Goal: Transaction & Acquisition: Register for event/course

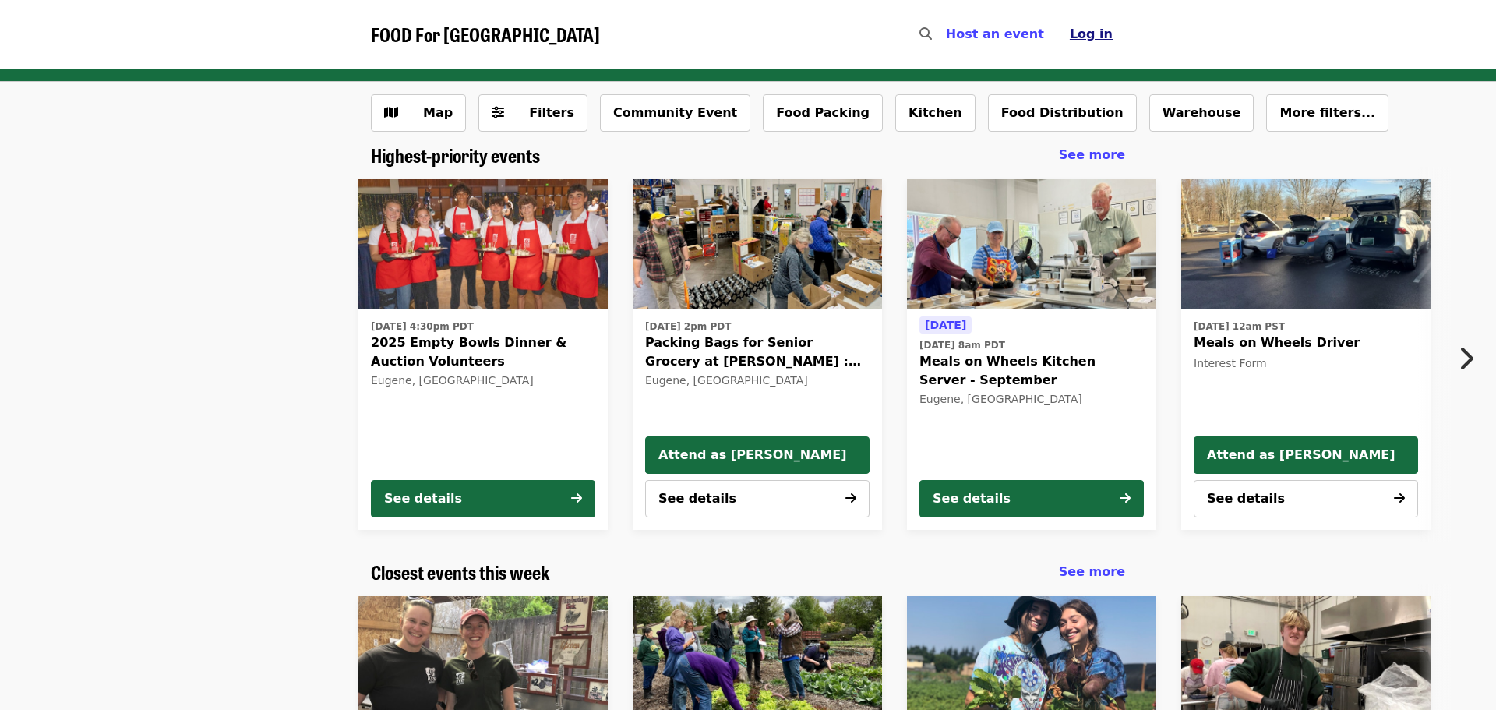
click at [1098, 29] on span "Log in" at bounding box center [1091, 33] width 43 height 15
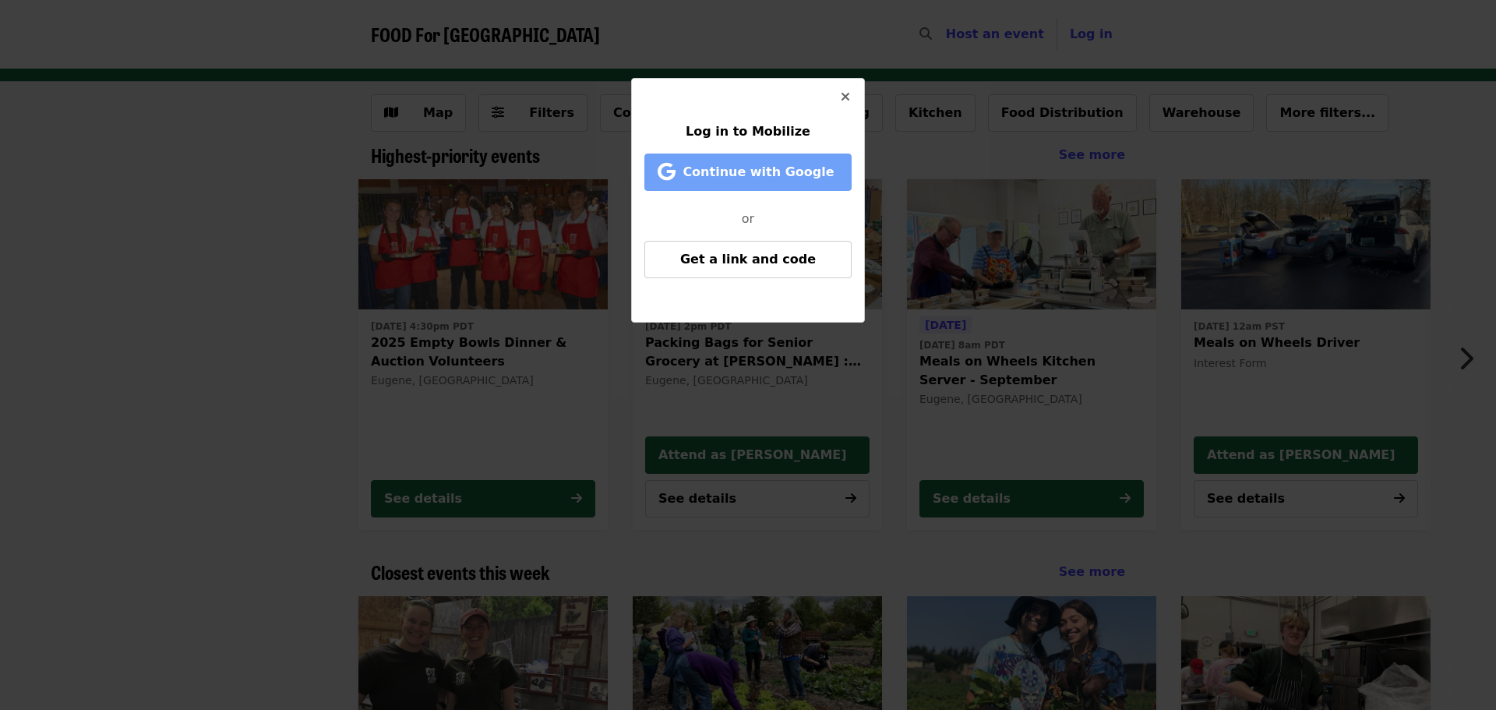
click at [742, 175] on span "Continue with Google" at bounding box center [757, 171] width 151 height 15
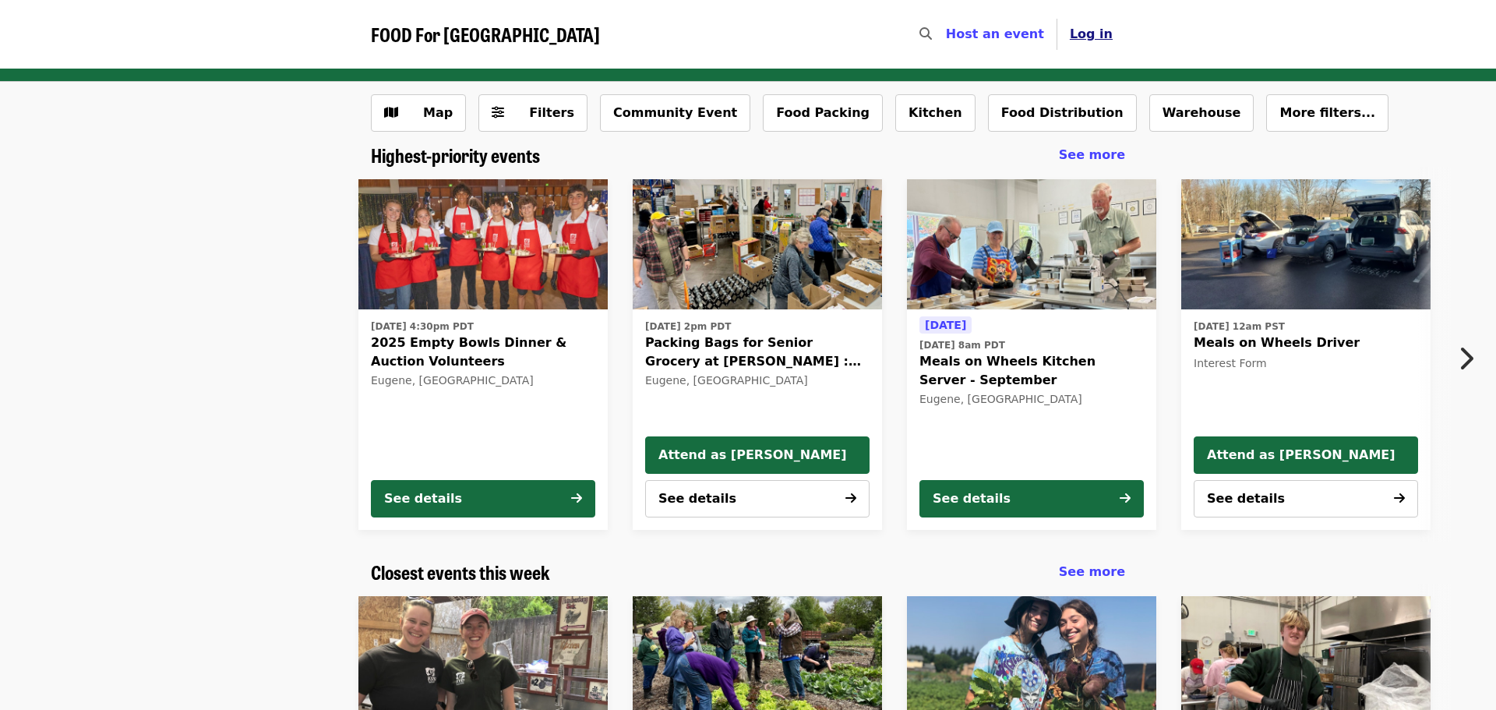
click at [1096, 35] on span "Log in" at bounding box center [1091, 33] width 43 height 15
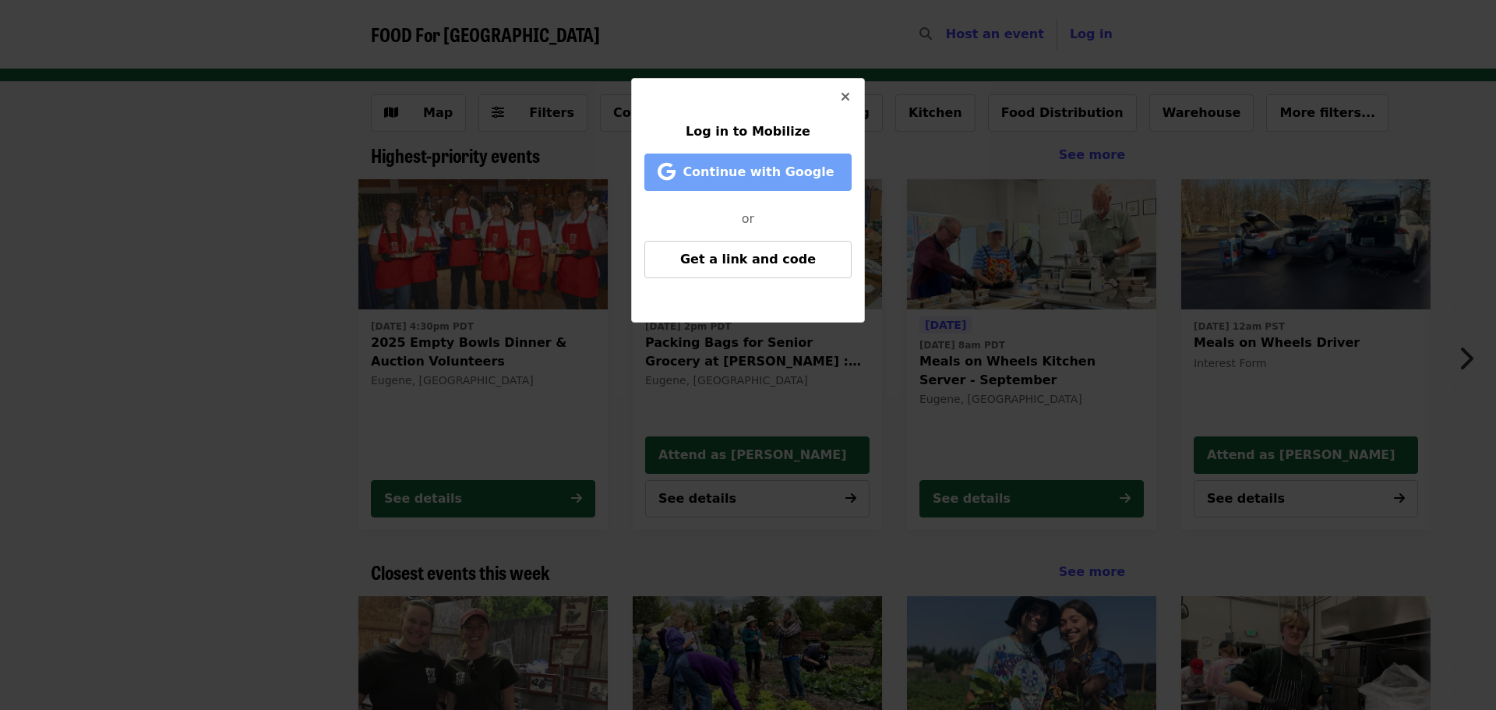
click at [745, 175] on span "Continue with Google" at bounding box center [757, 171] width 151 height 15
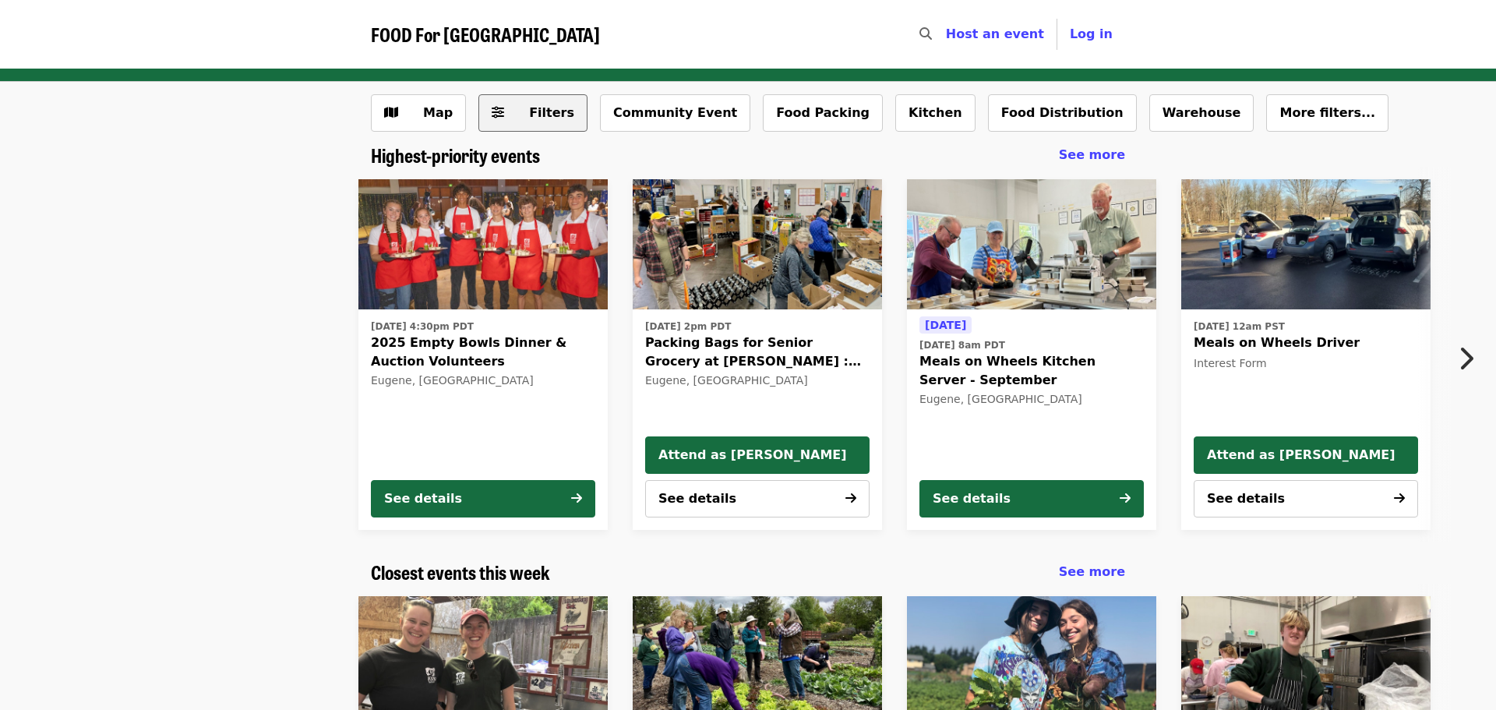
click at [503, 111] on button "Filters" at bounding box center [532, 112] width 109 height 37
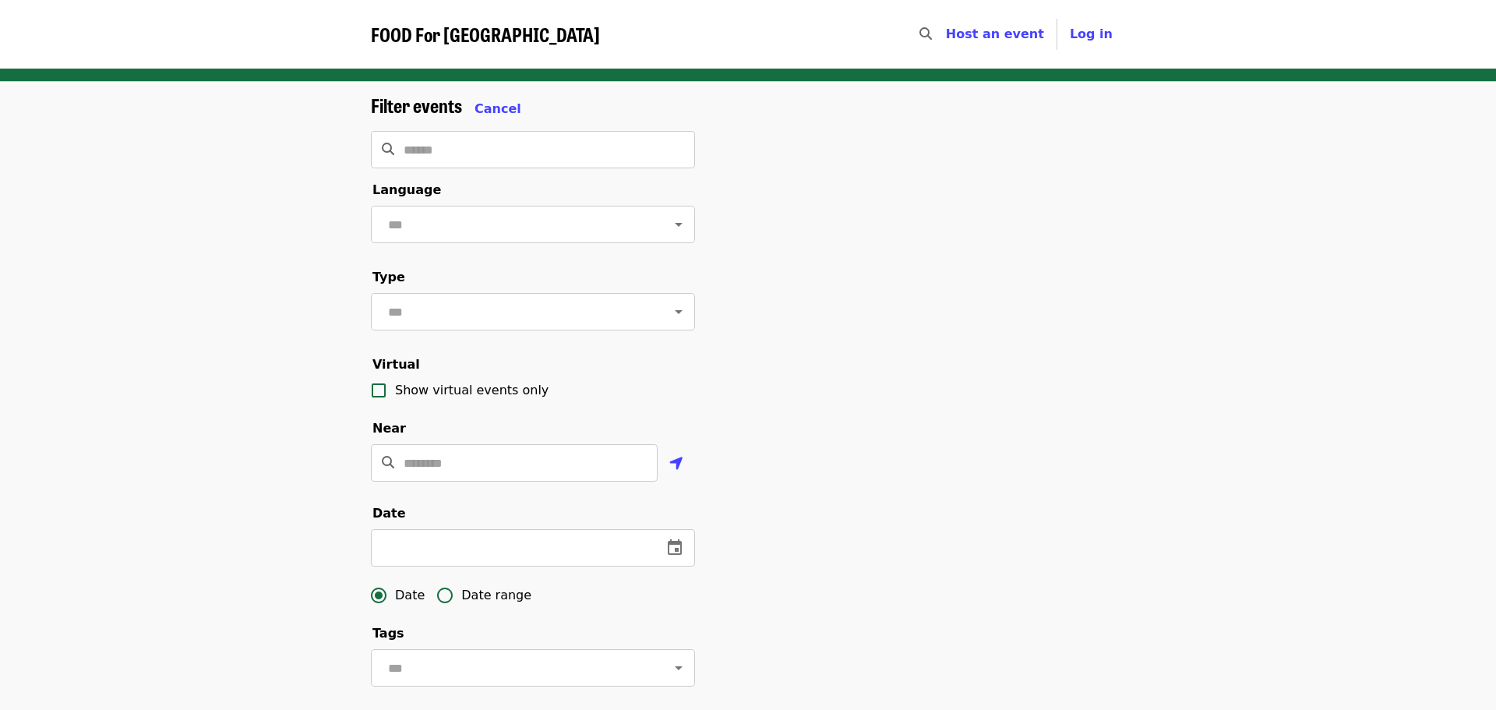
click at [503, 111] on span "Cancel" at bounding box center [497, 108] width 47 height 15
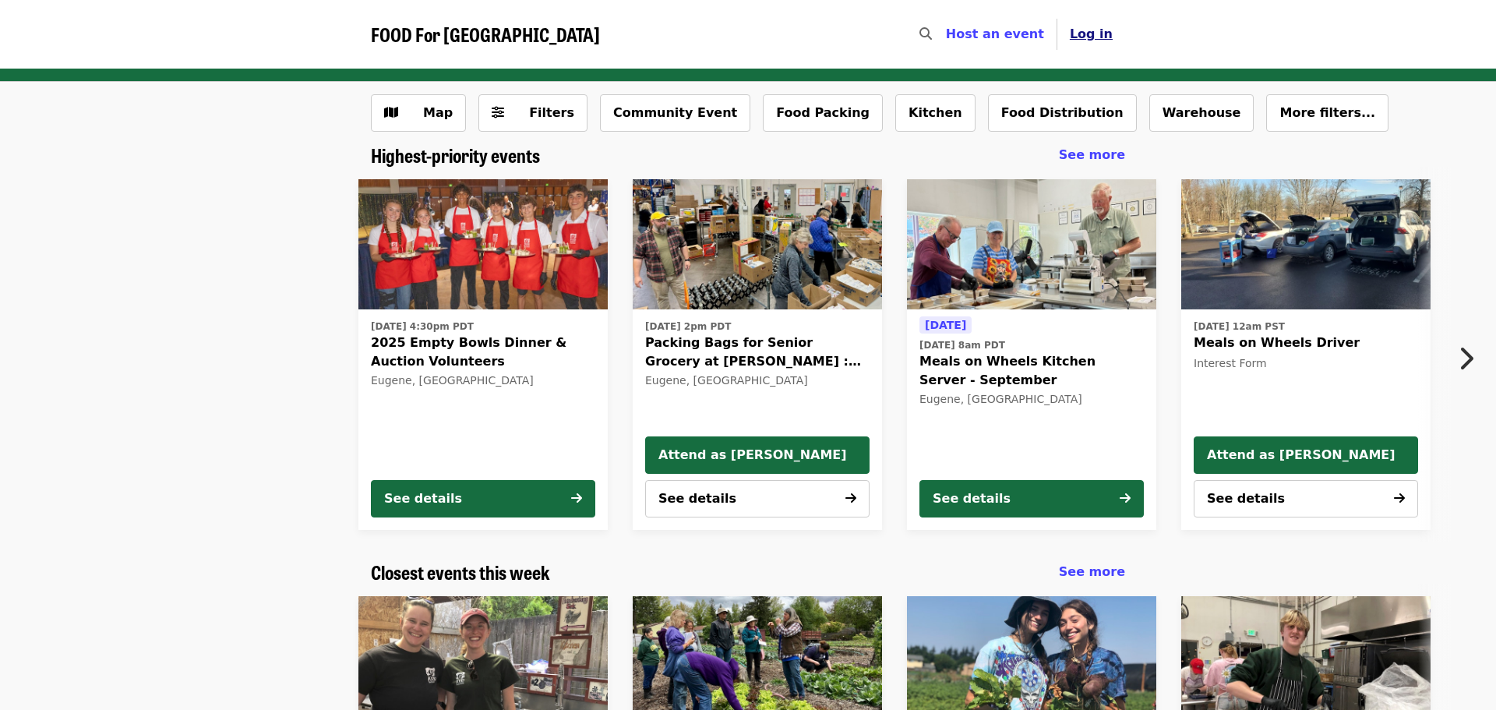
click at [1083, 32] on span "Log in" at bounding box center [1091, 33] width 43 height 15
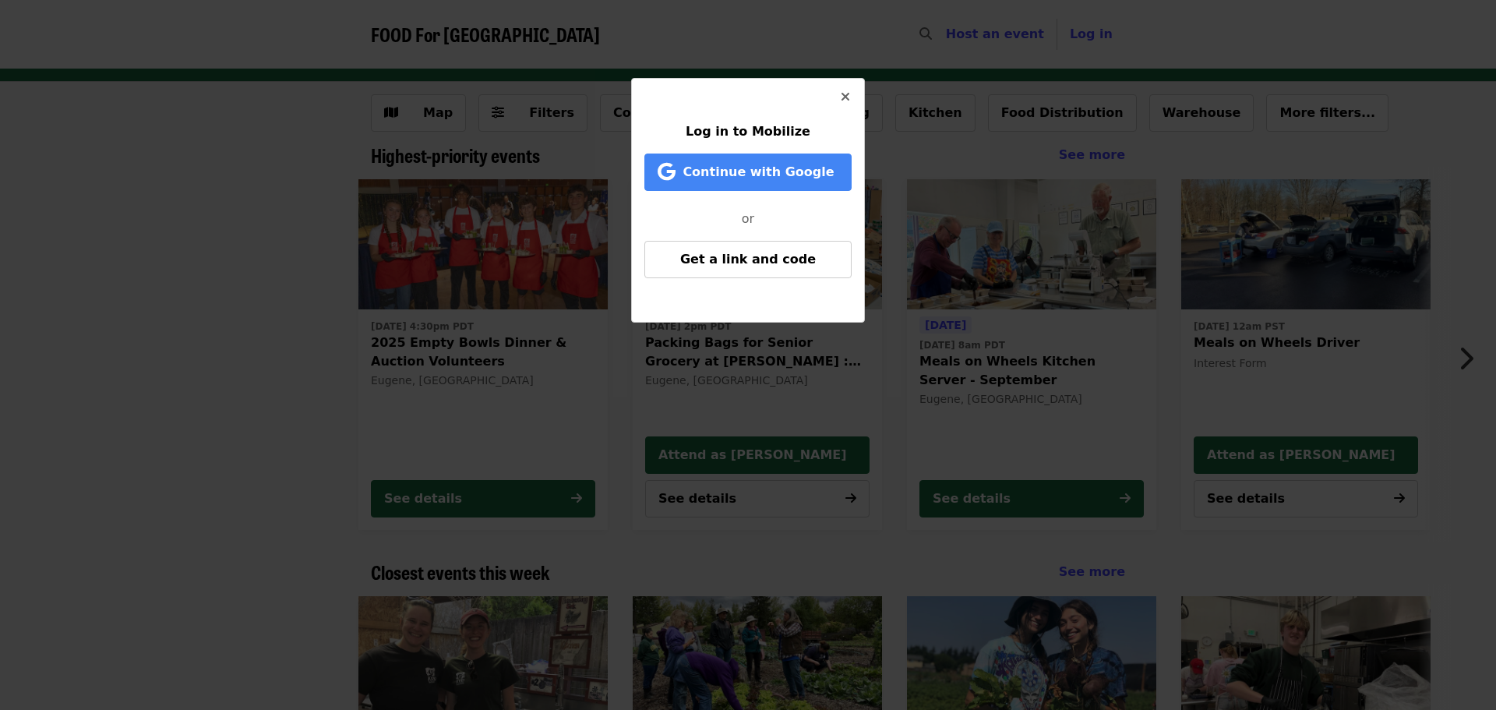
click at [848, 97] on icon "times icon" at bounding box center [845, 97] width 9 height 15
